Goal: Navigation & Orientation: Find specific page/section

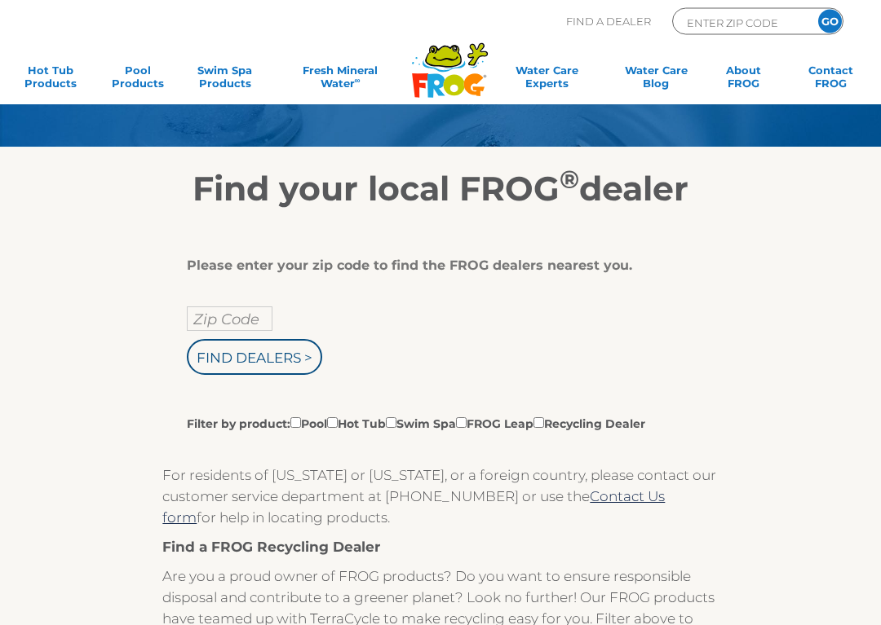
scroll to position [117, 0]
click at [254, 360] on input "Find Dealers >" at bounding box center [254, 357] width 135 height 36
type input "ENTER ZIP CODE"
click at [234, 315] on input "Zip Code" at bounding box center [230, 319] width 86 height 24
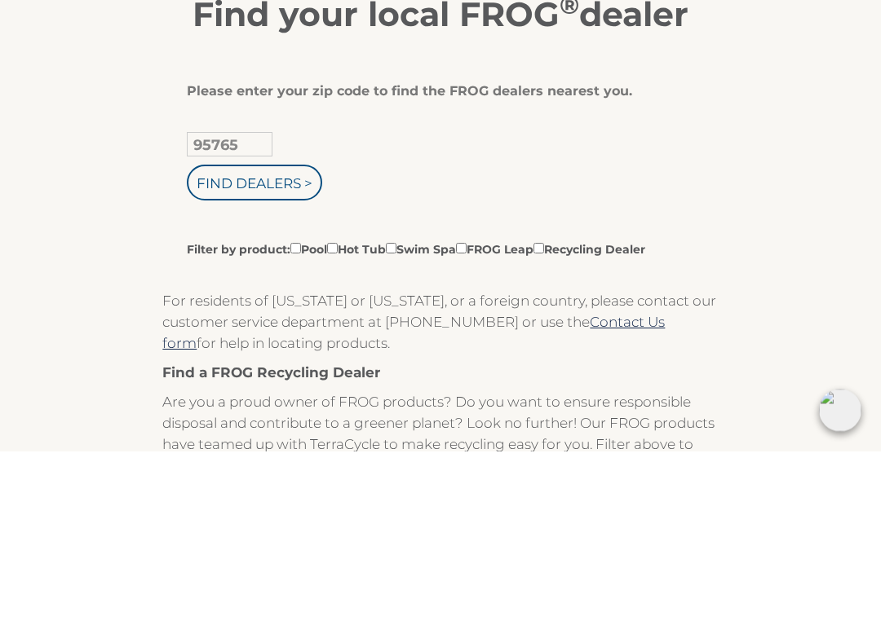
type input "95765"
click at [284, 339] on input "Find Dealers >" at bounding box center [254, 357] width 135 height 36
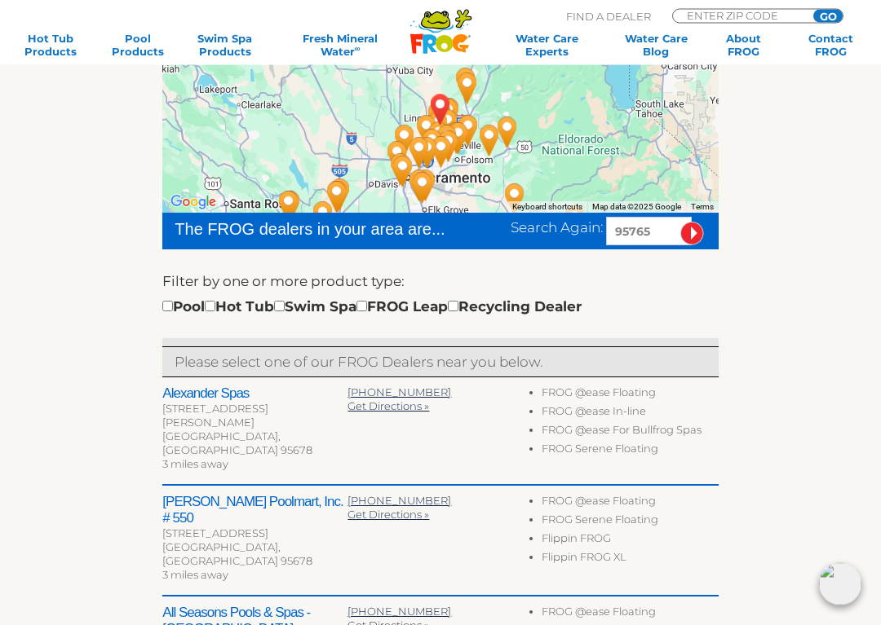
scroll to position [297, 0]
click at [276, 494] on h2 "[PERSON_NAME] Poolmart, Inc. # 550" at bounding box center [254, 510] width 185 height 33
click at [215, 494] on h2 "[PERSON_NAME] Poolmart, Inc. # 550" at bounding box center [254, 510] width 185 height 33
click at [201, 541] on div "[GEOGRAPHIC_DATA], [GEOGRAPHIC_DATA] 95678" at bounding box center [254, 555] width 185 height 28
click at [210, 494] on h2 "[PERSON_NAME] Poolmart, Inc. # 550" at bounding box center [254, 510] width 185 height 33
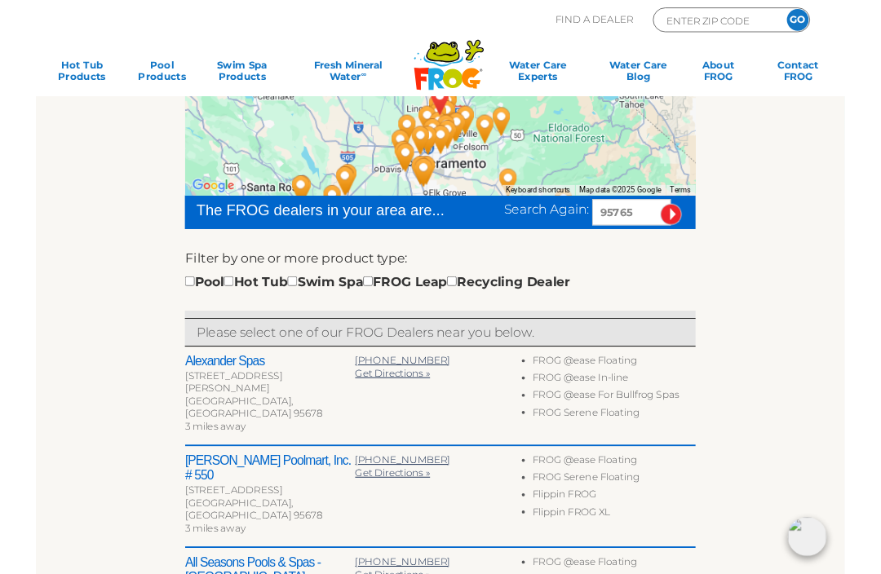
scroll to position [0, 0]
